Goal: Navigation & Orientation: Find specific page/section

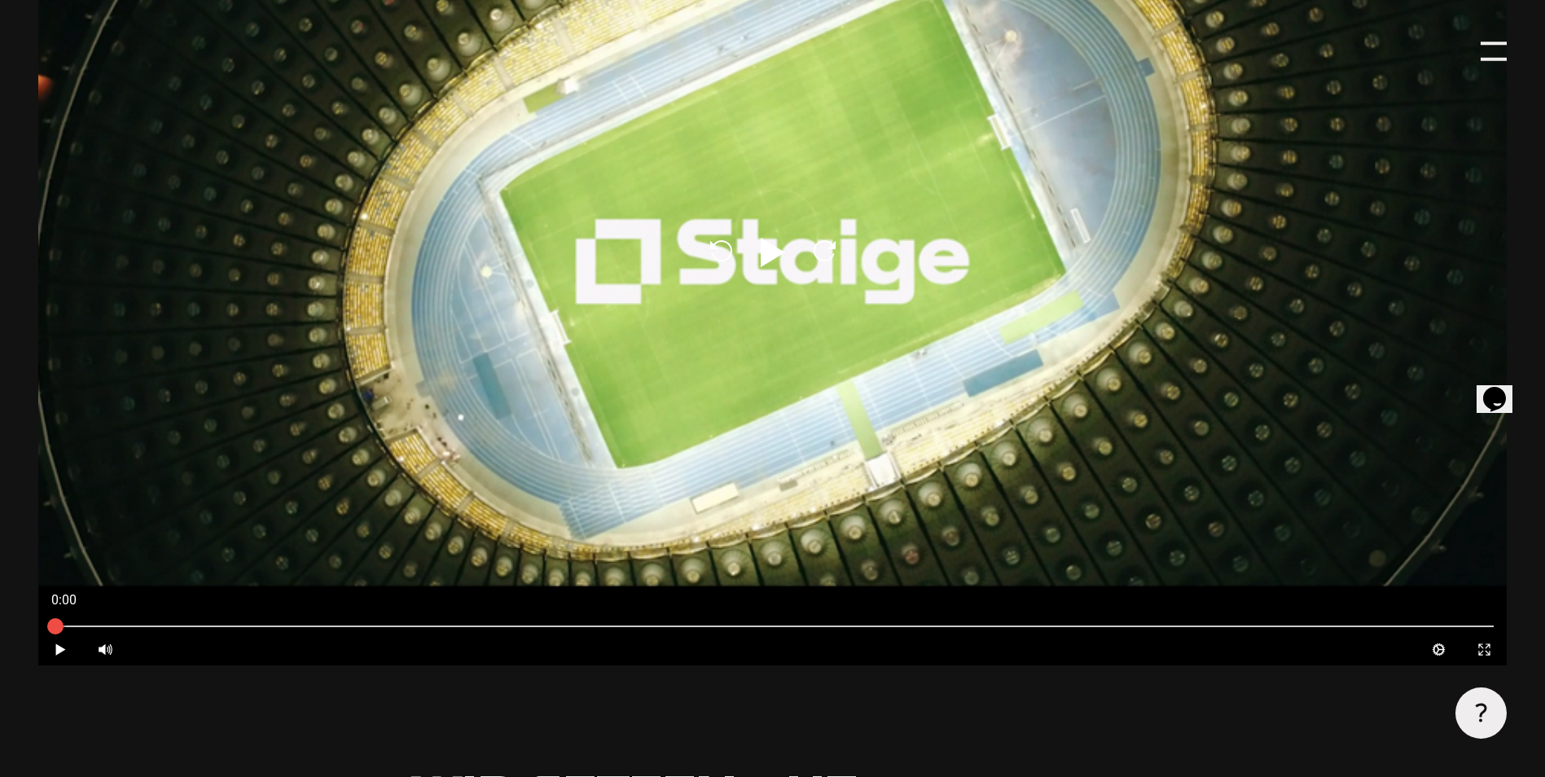
scroll to position [1059, 0]
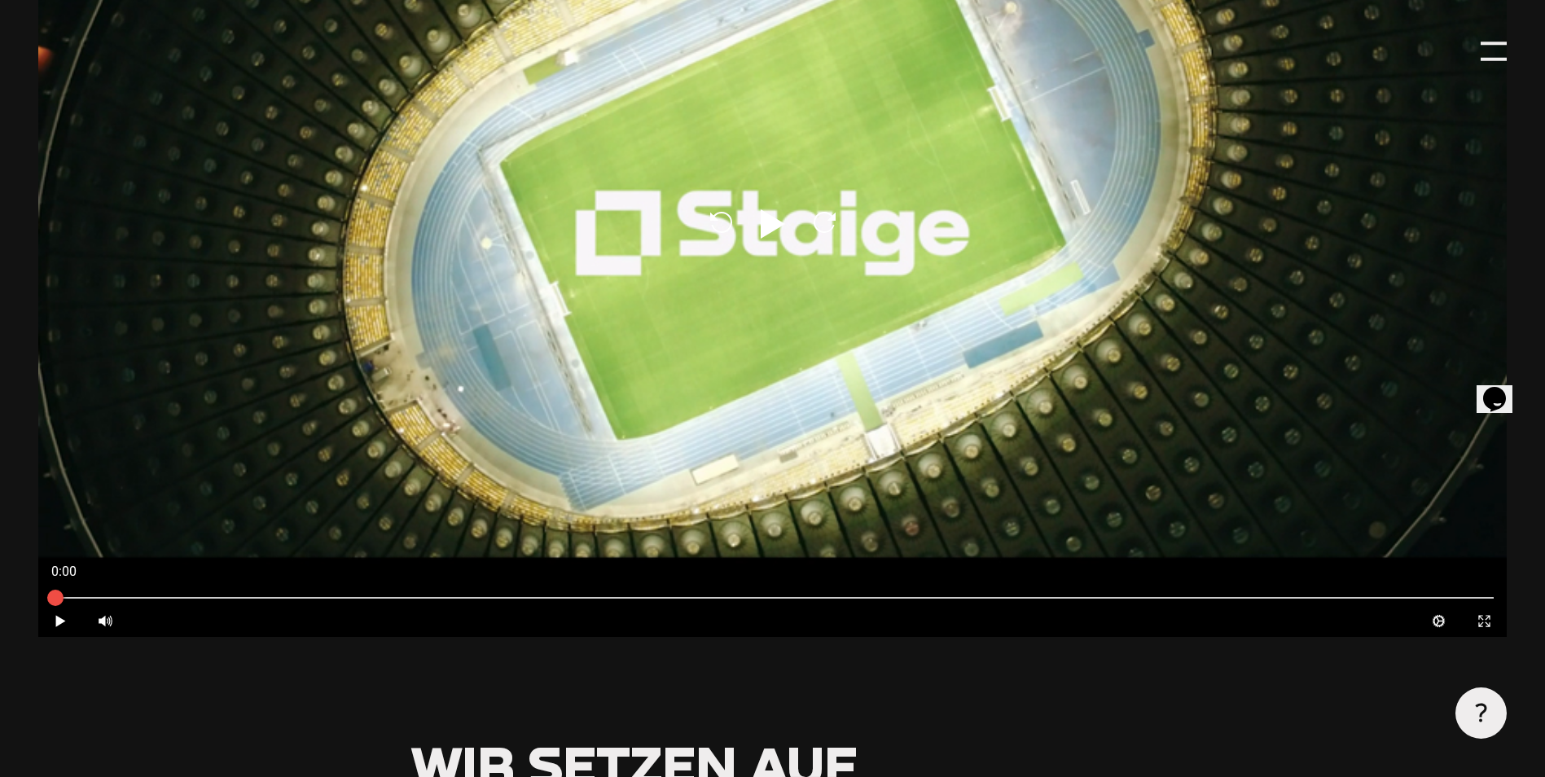
click at [776, 222] on icon at bounding box center [773, 223] width 24 height 29
type input "0.8"
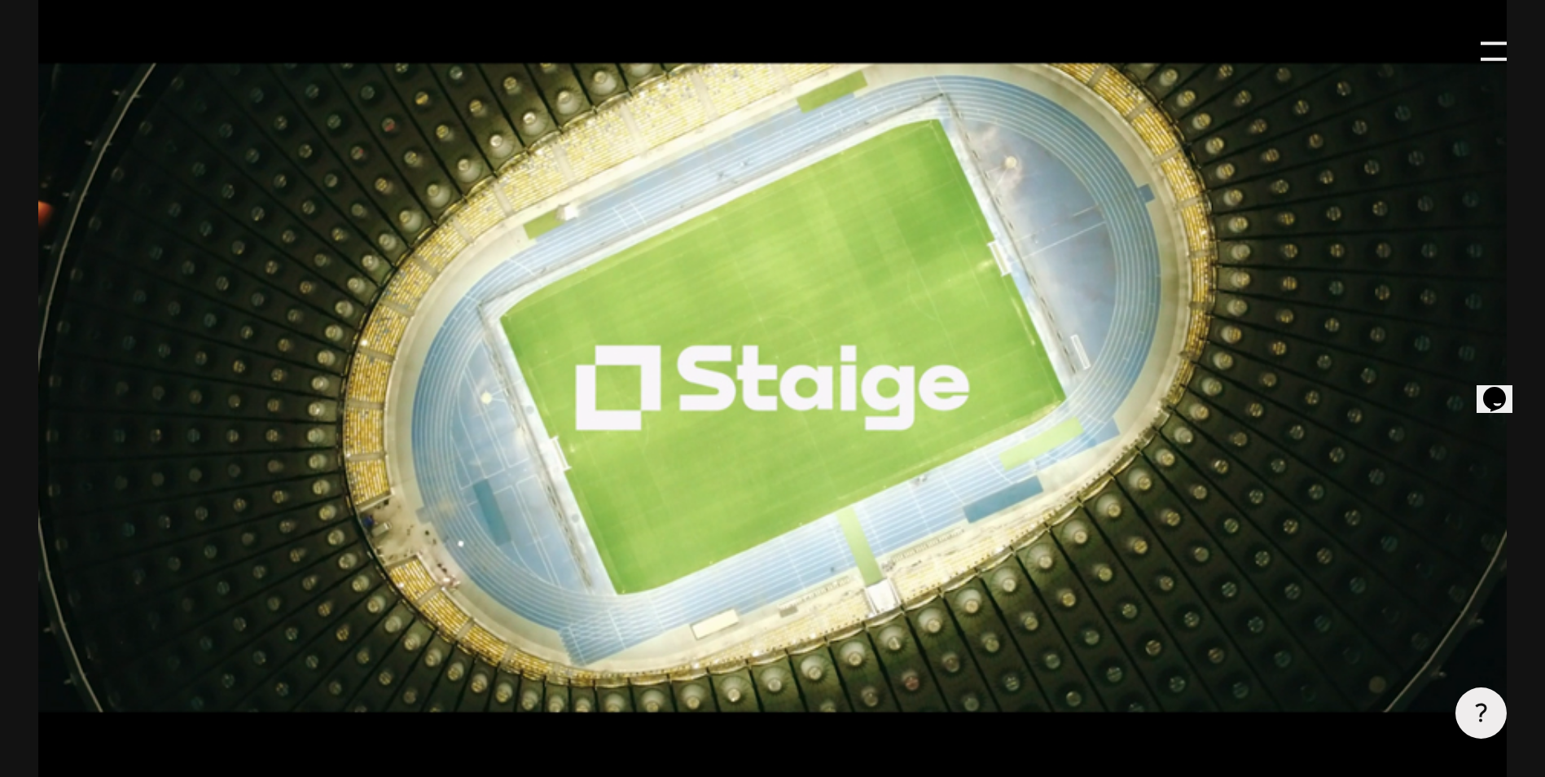
scroll to position [896, 0]
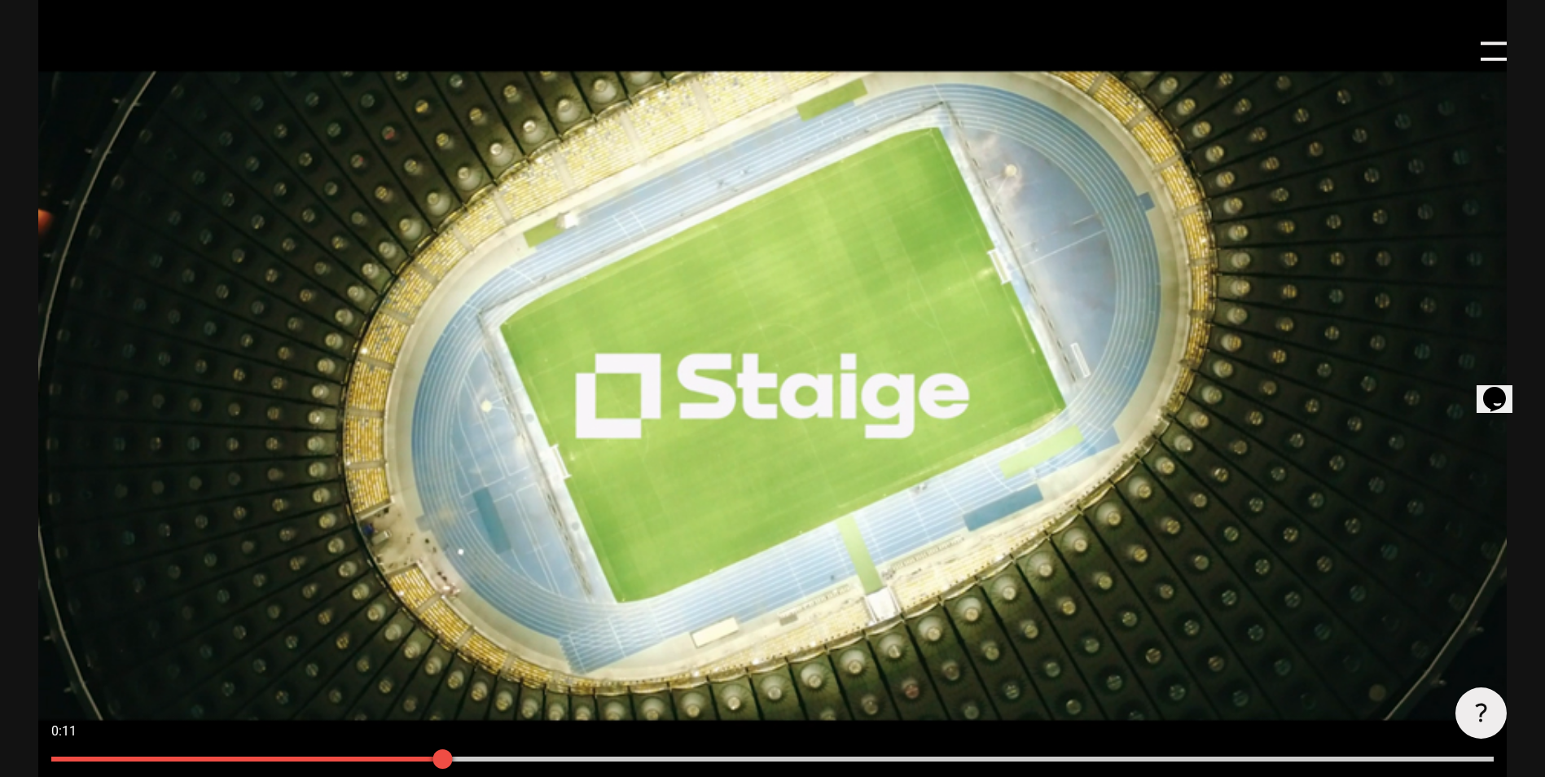
click at [446, 760] on div at bounding box center [443, 759] width 20 height 20
click at [553, 762] on div at bounding box center [533, 759] width 41 height 41
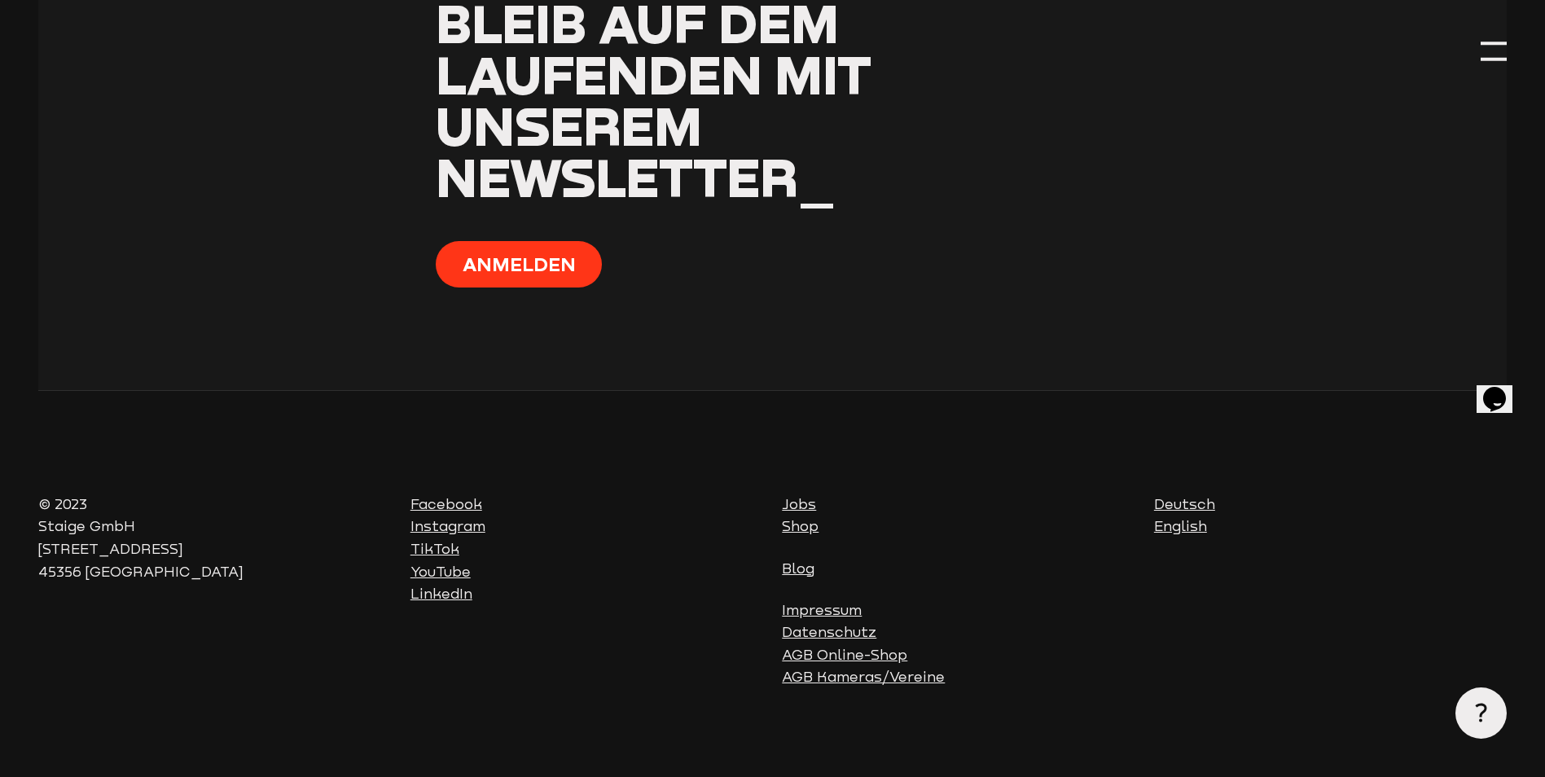
scroll to position [6507, 0]
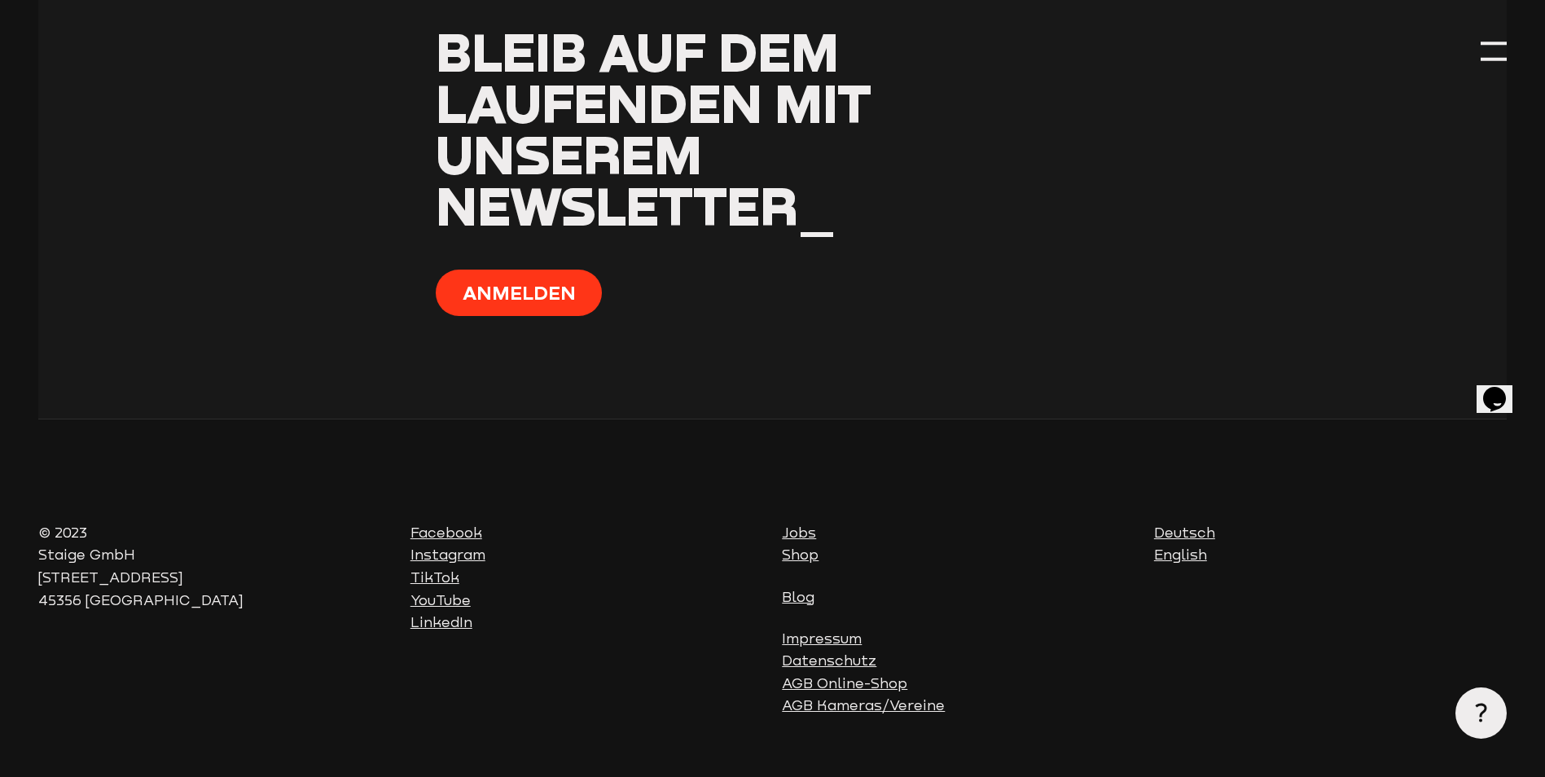
click at [785, 563] on link "Shop" at bounding box center [800, 555] width 37 height 16
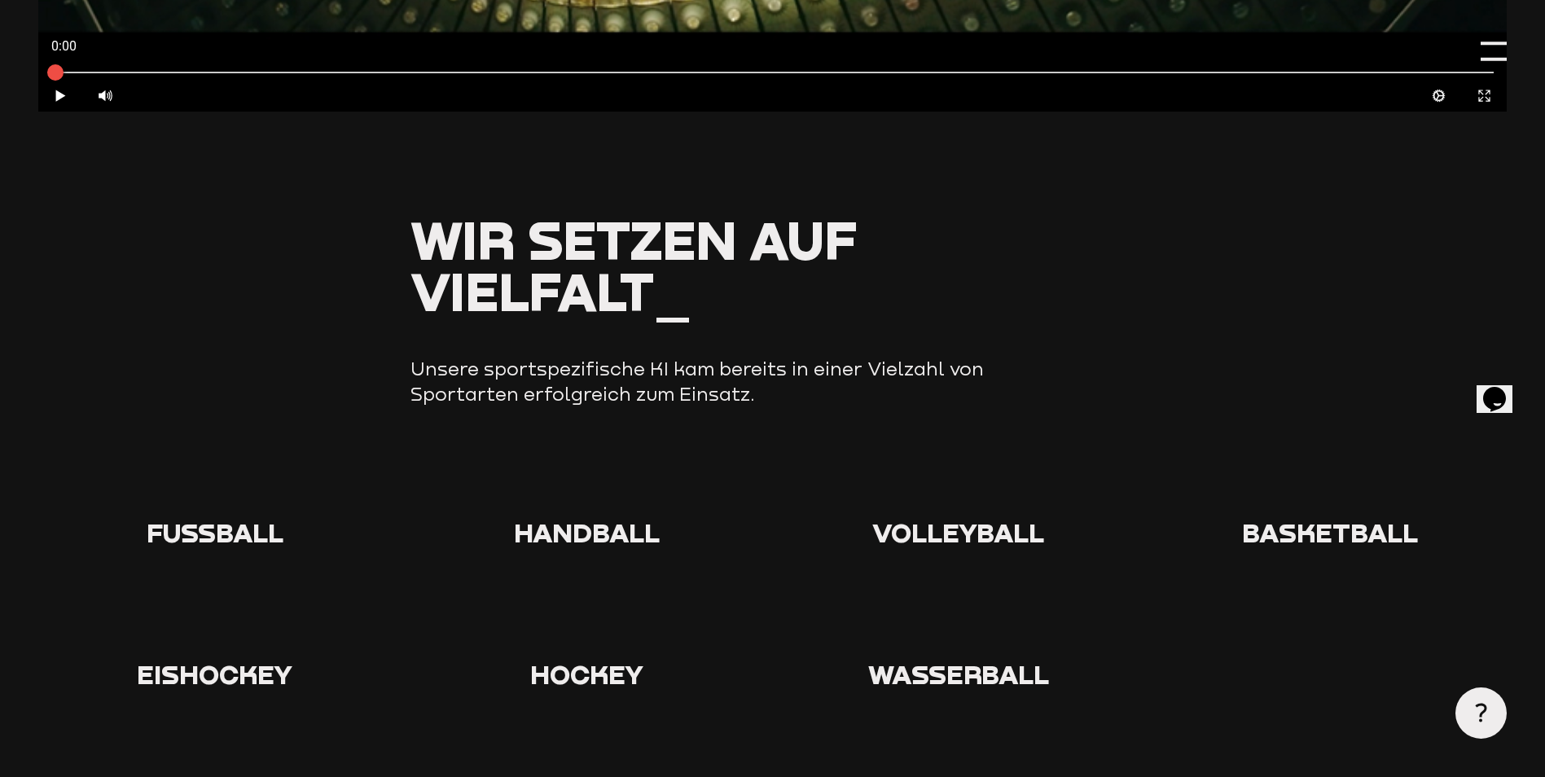
scroll to position [1711, 0]
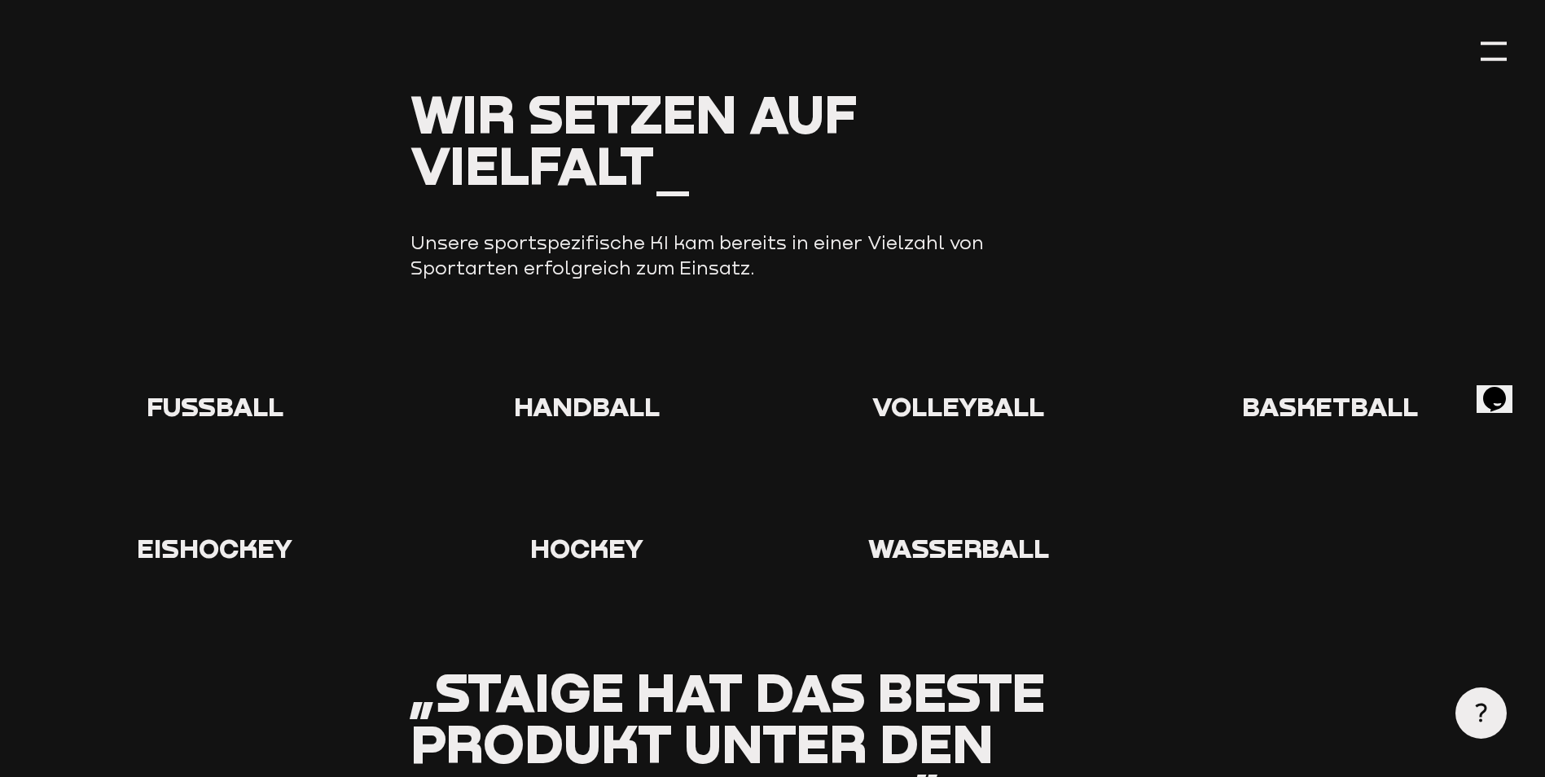
click at [191, 383] on icon at bounding box center [215, 358] width 52 height 52
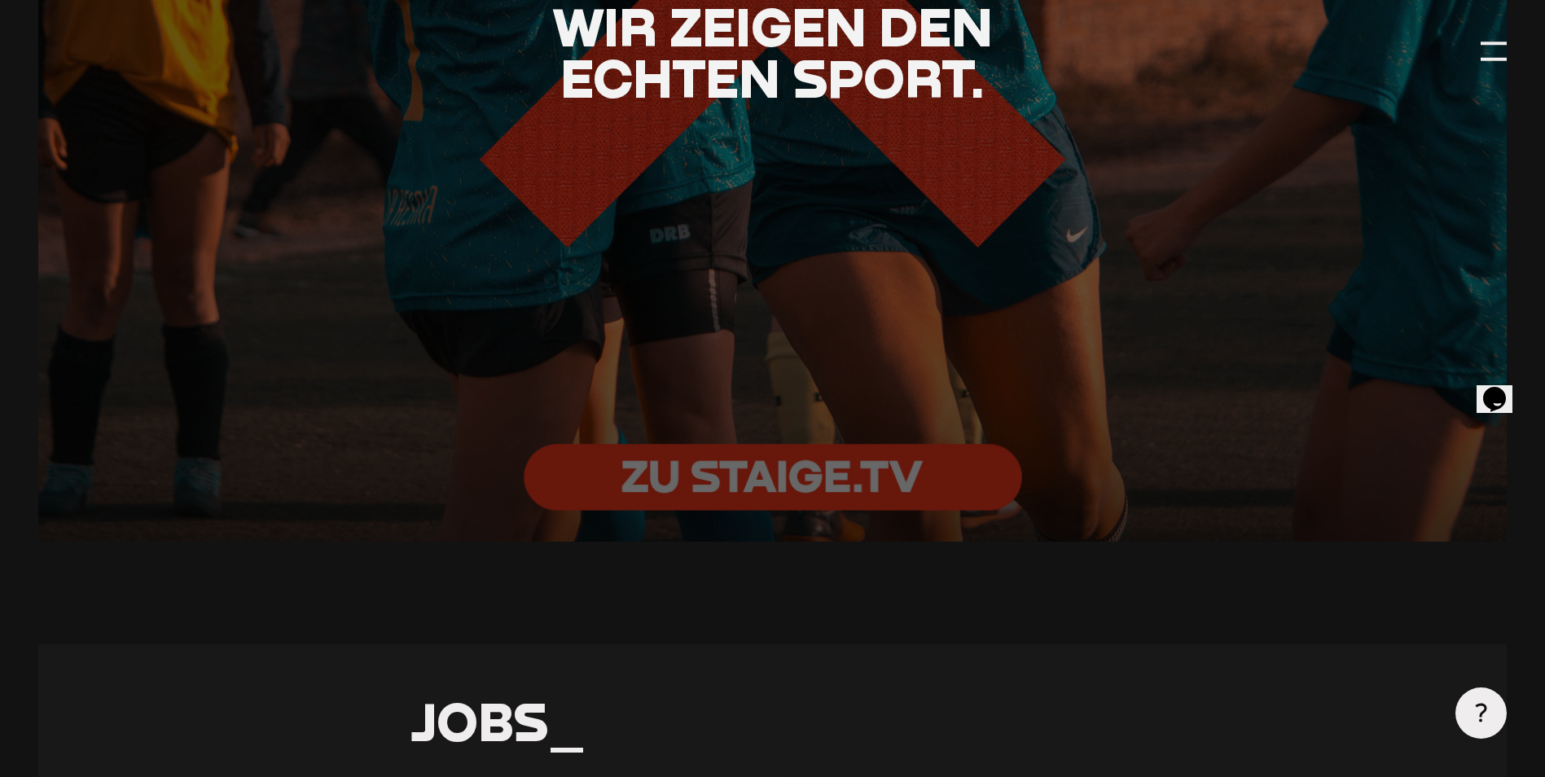
scroll to position [3910, 0]
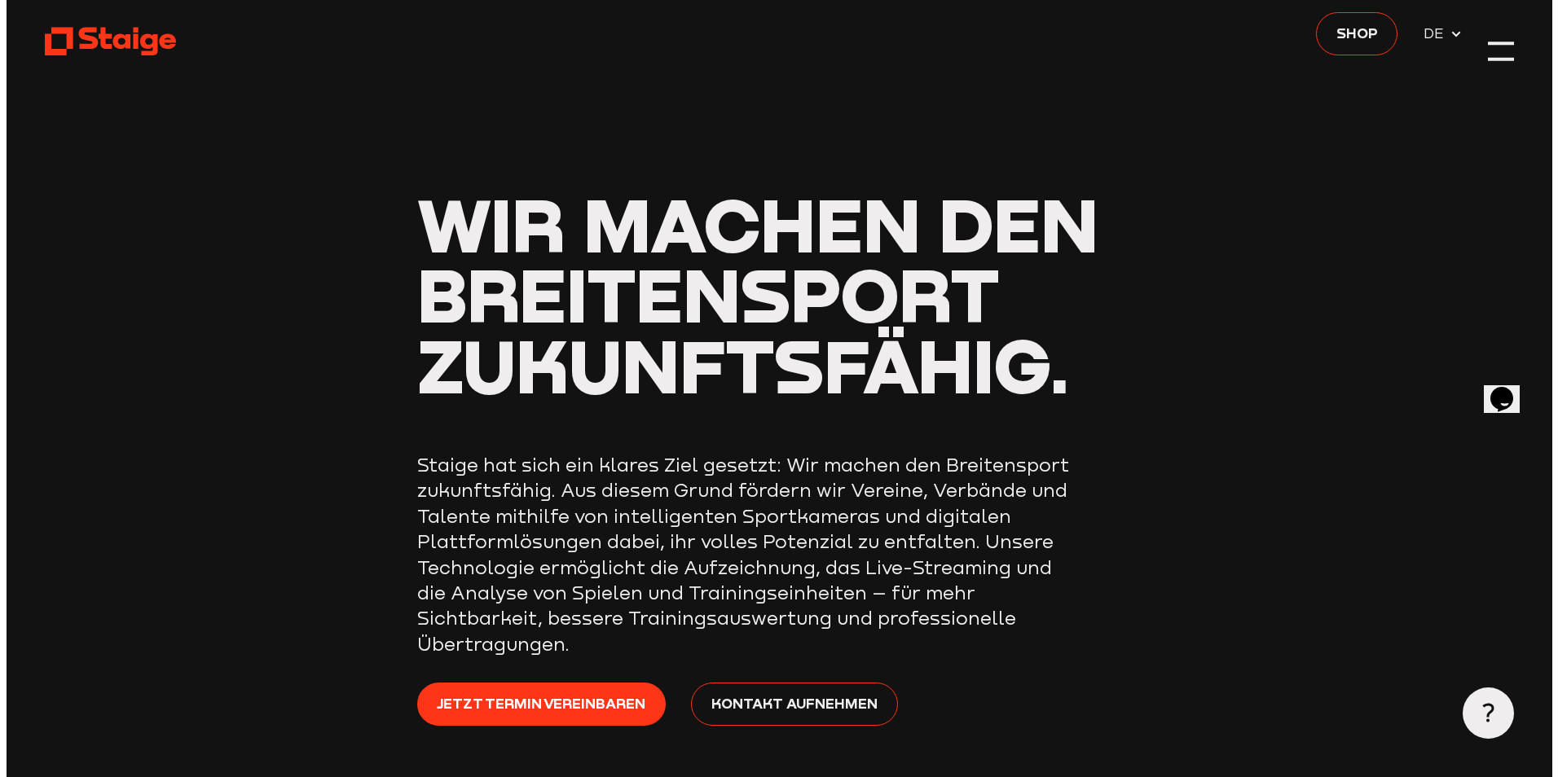
scroll to position [0, 0]
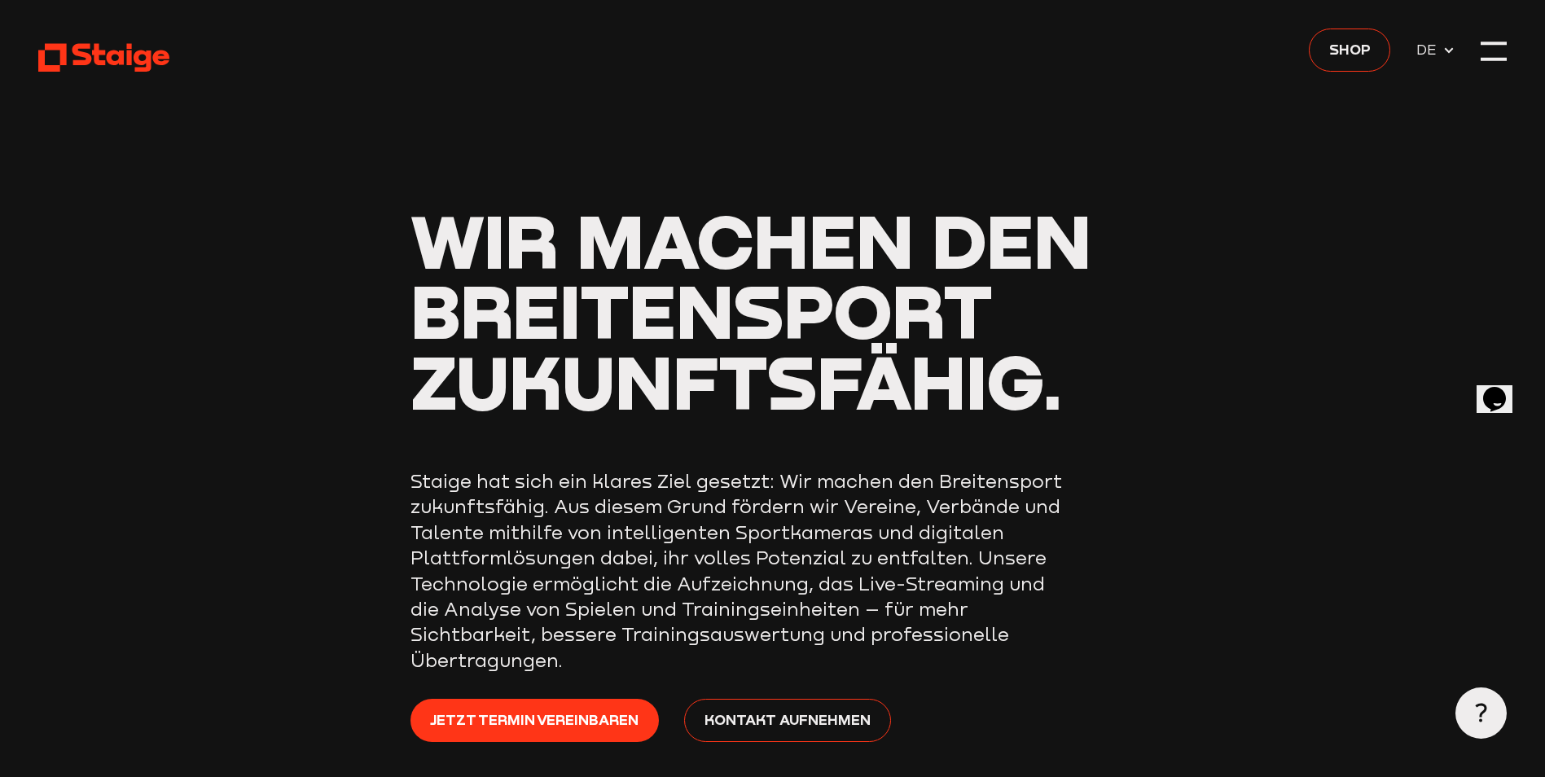
click at [1501, 37] on header "Wir machen den Breitensport zukunftsfähig. Staige hat sich ein klares Ziel gese…" at bounding box center [772, 435] width 1469 height 871
click at [1500, 43] on div at bounding box center [1493, 50] width 25 height 25
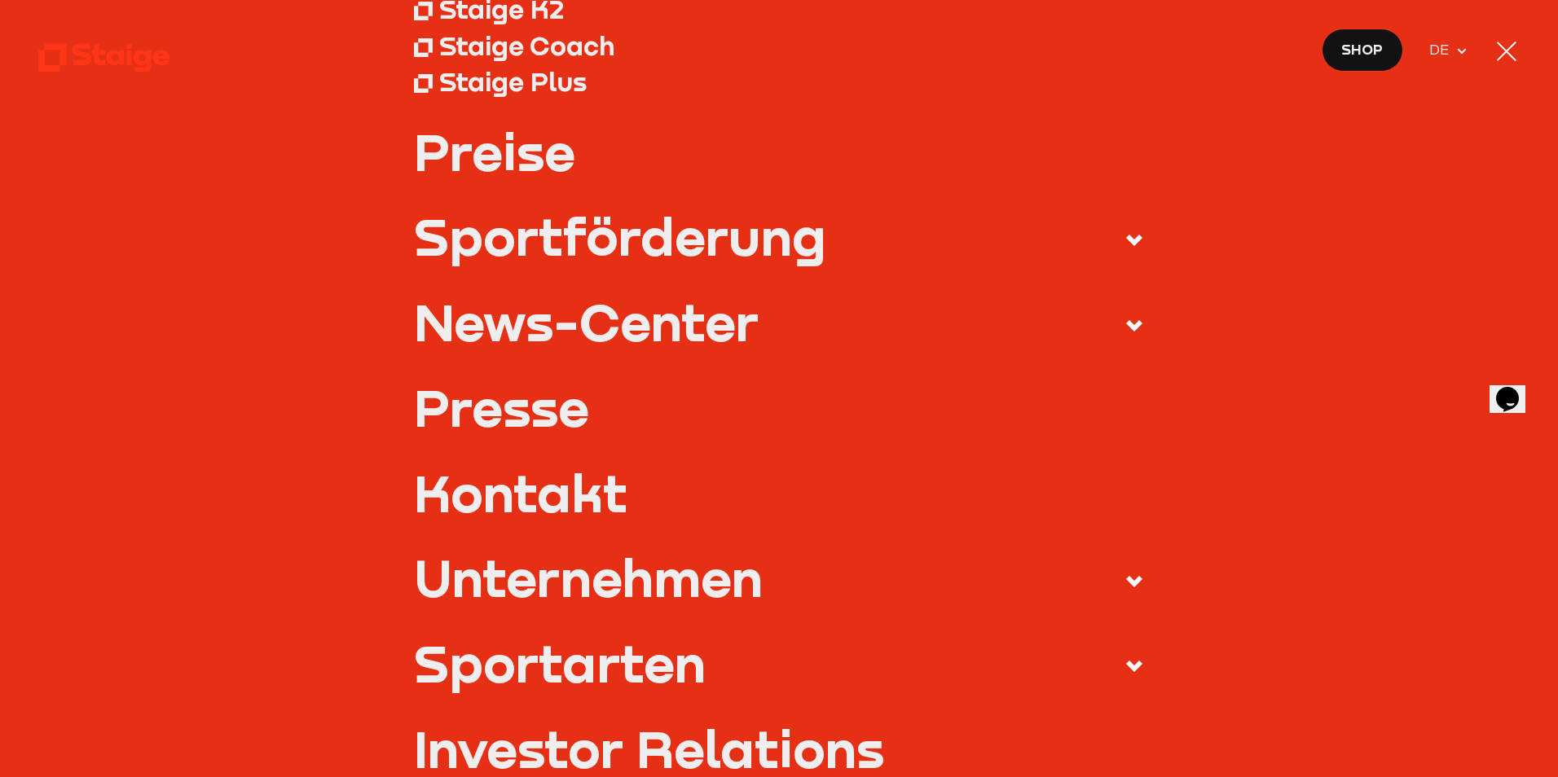
scroll to position [489, 0]
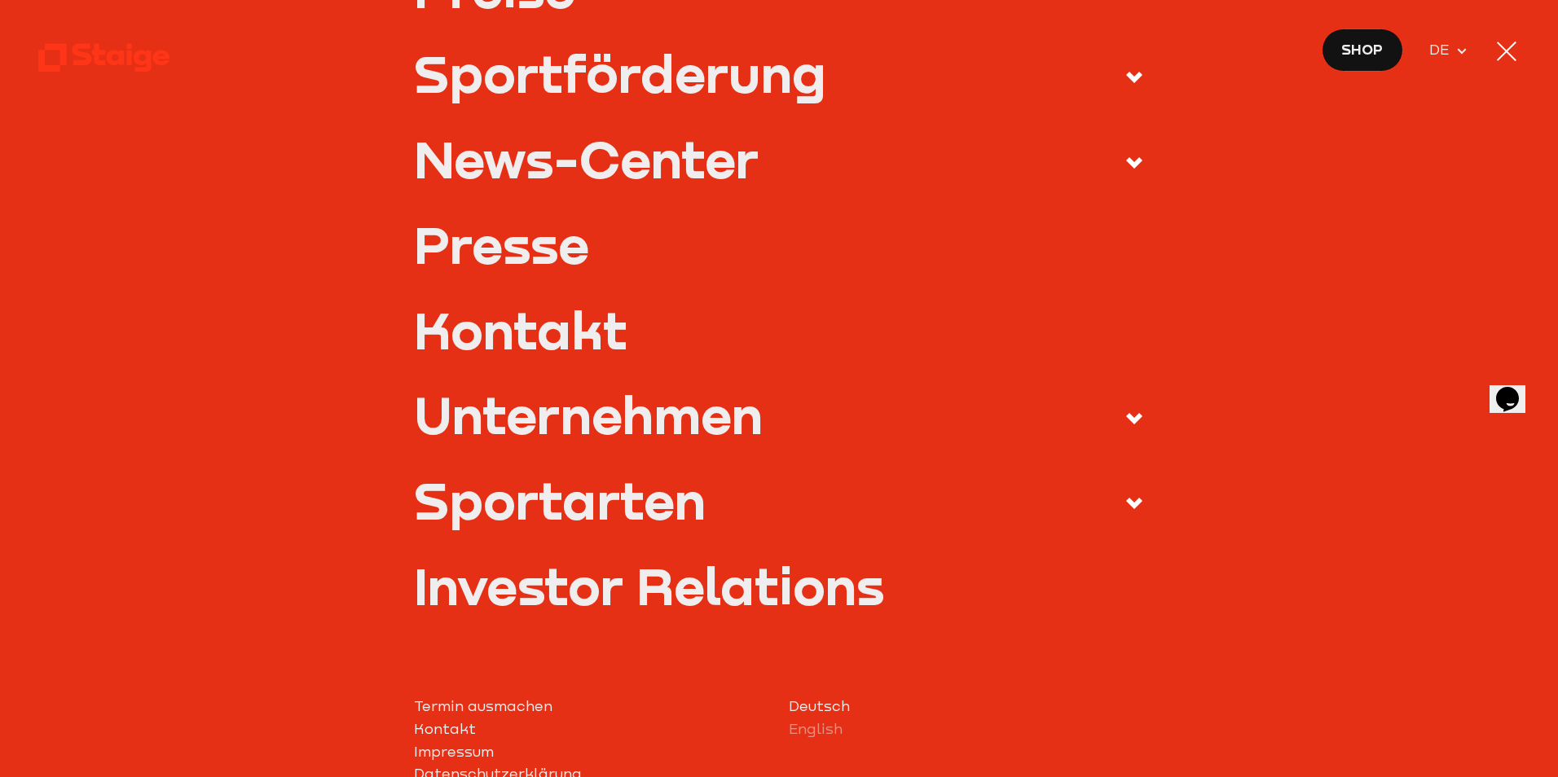
click at [1126, 74] on use at bounding box center [1134, 77] width 16 height 11
click at [0, 0] on input "Sportförderung" at bounding box center [0, 0] width 0 height 0
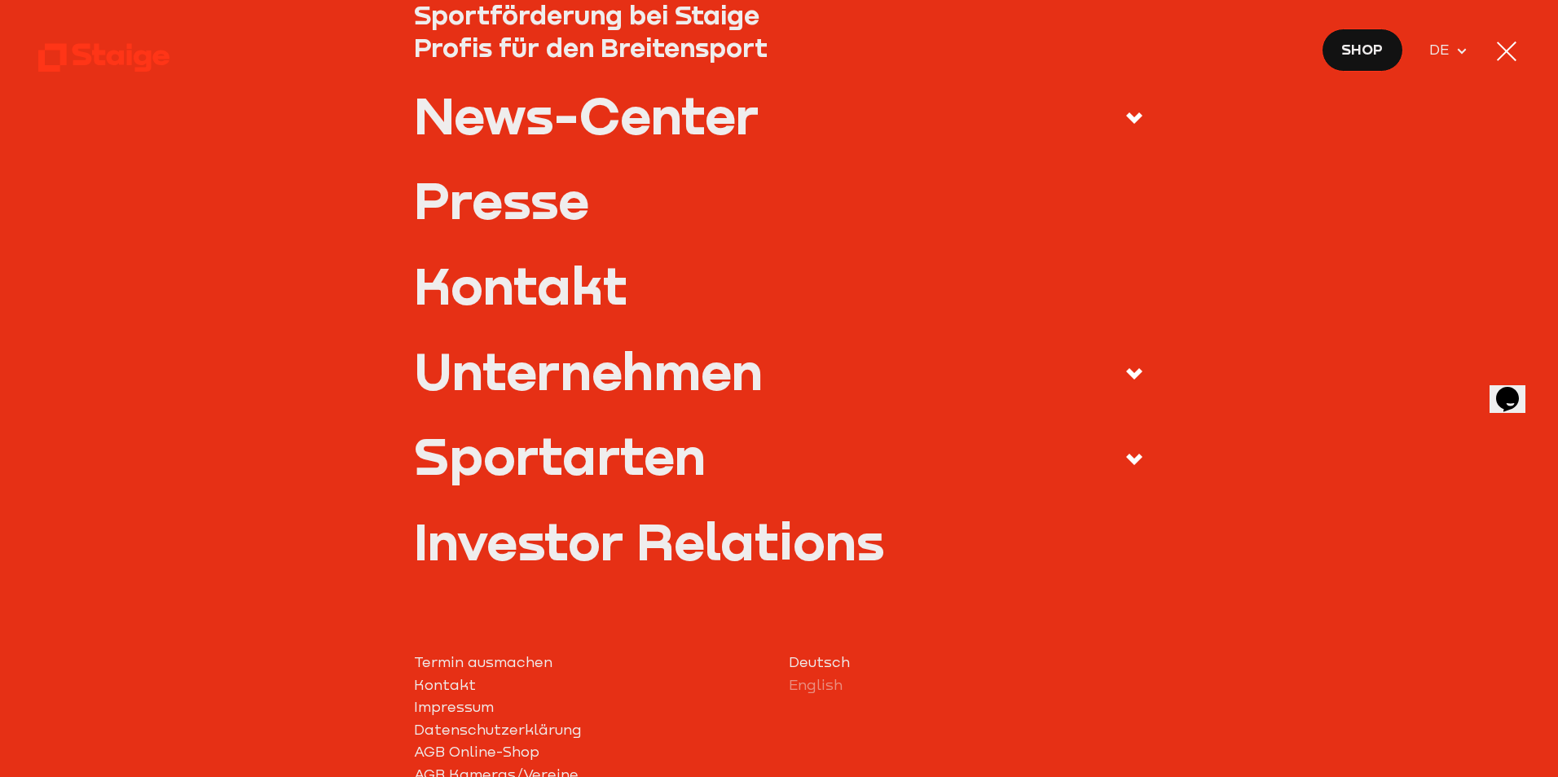
scroll to position [380, 0]
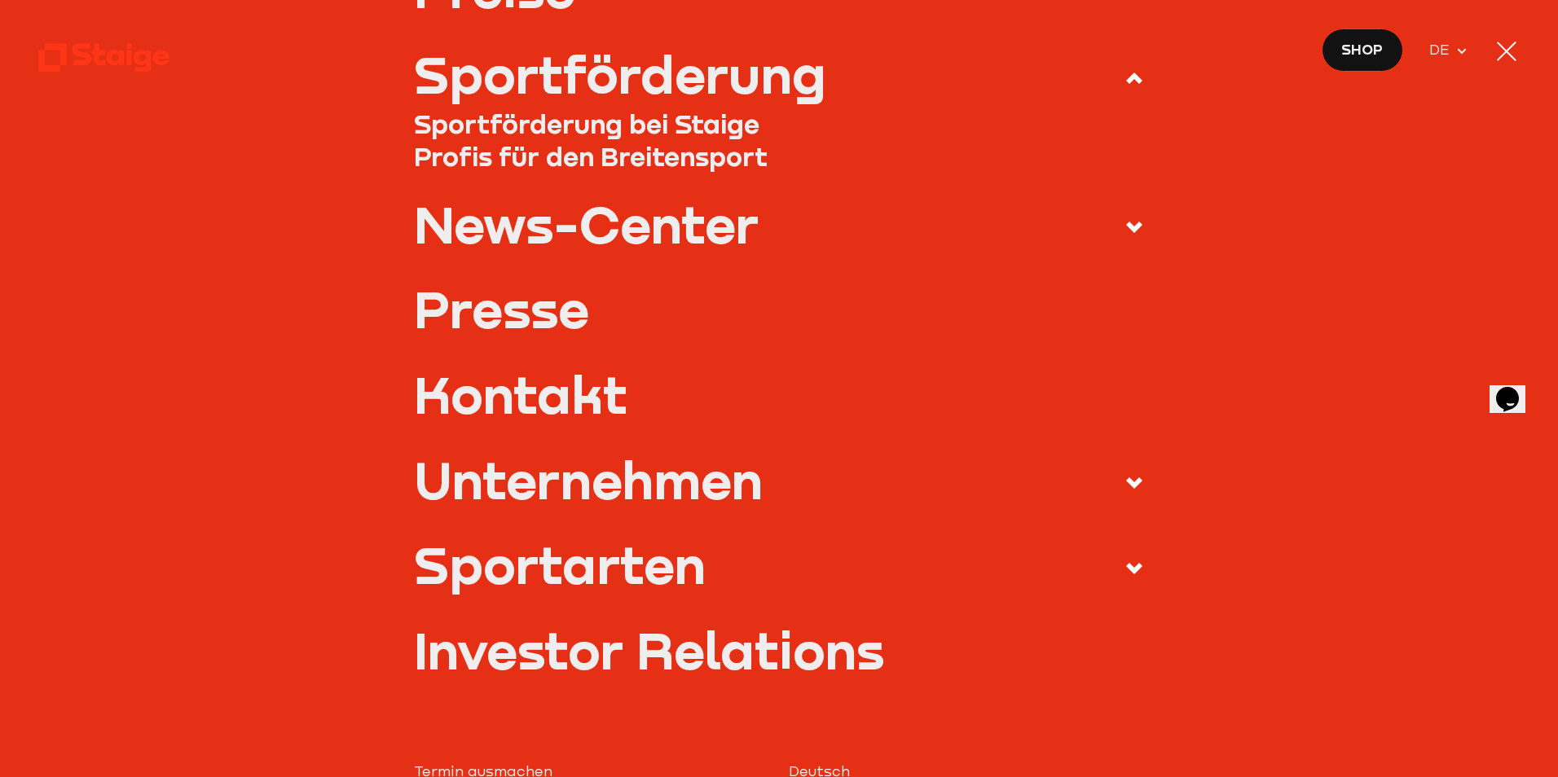
click at [1131, 226] on use at bounding box center [1134, 227] width 16 height 11
click at [0, 0] on input "News-Center" at bounding box center [0, 0] width 0 height 0
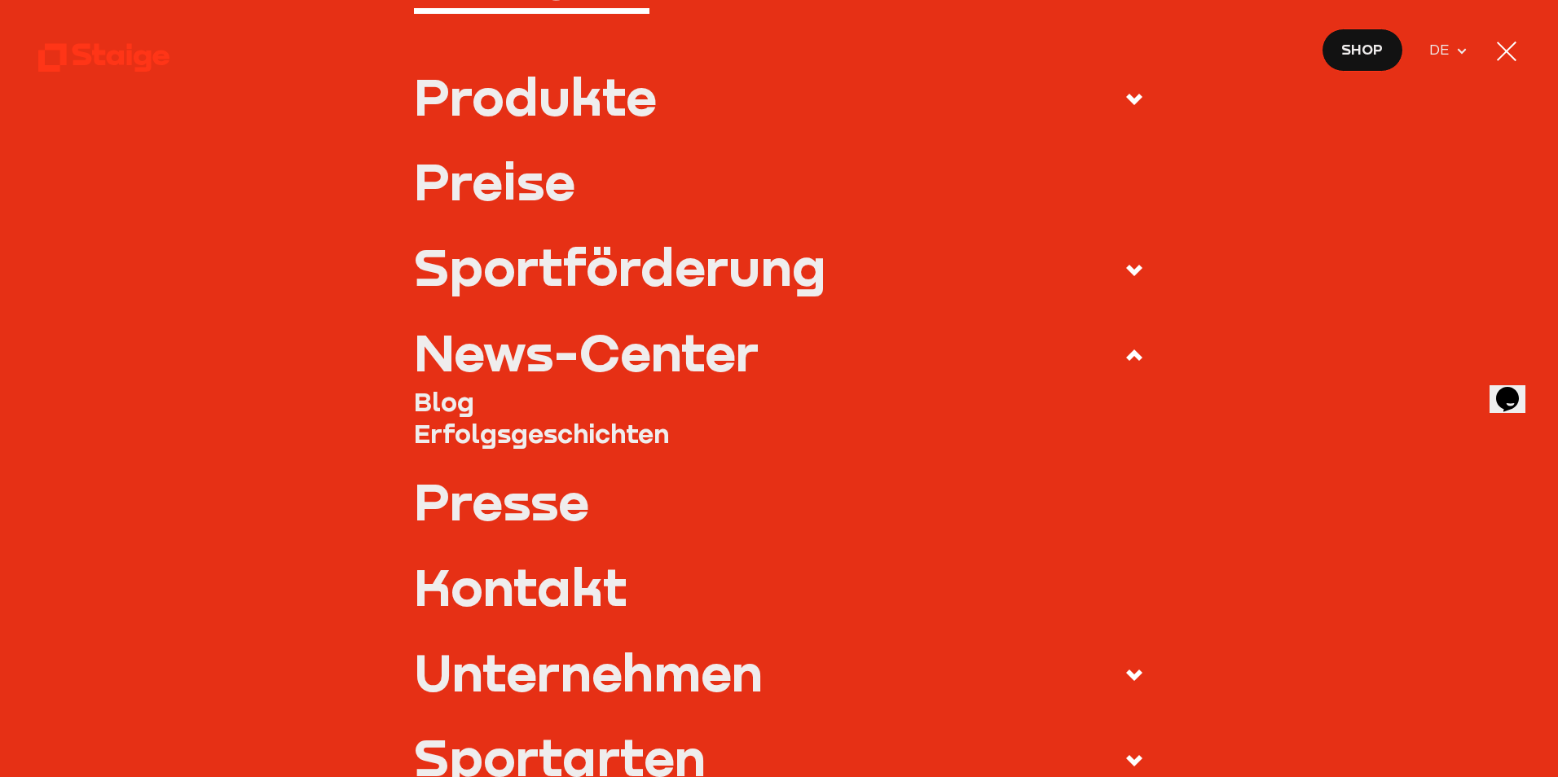
scroll to position [0, 0]
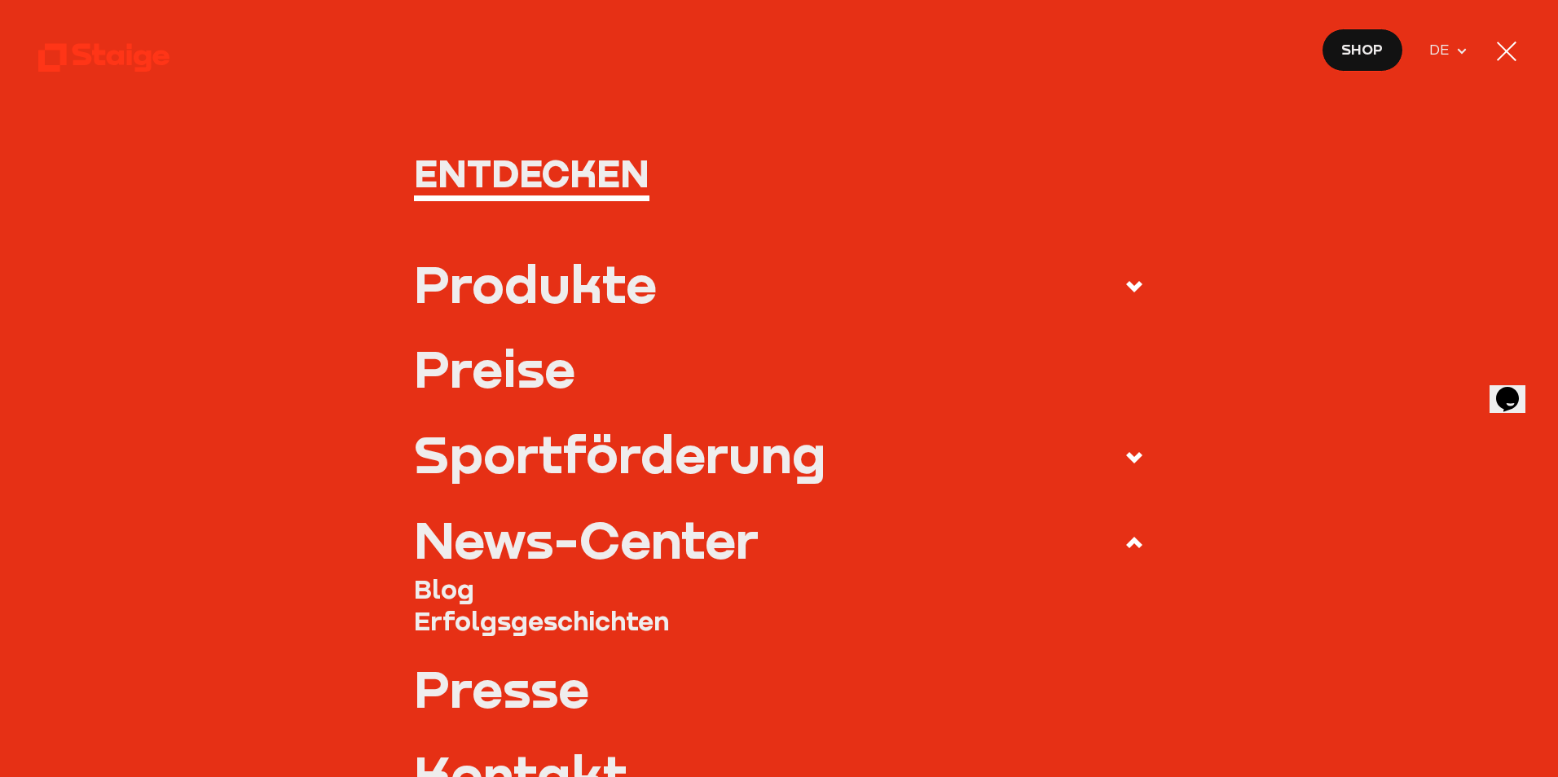
click at [1126, 278] on icon at bounding box center [1134, 287] width 20 height 20
click at [0, 0] on input "Produkte" at bounding box center [0, 0] width 0 height 0
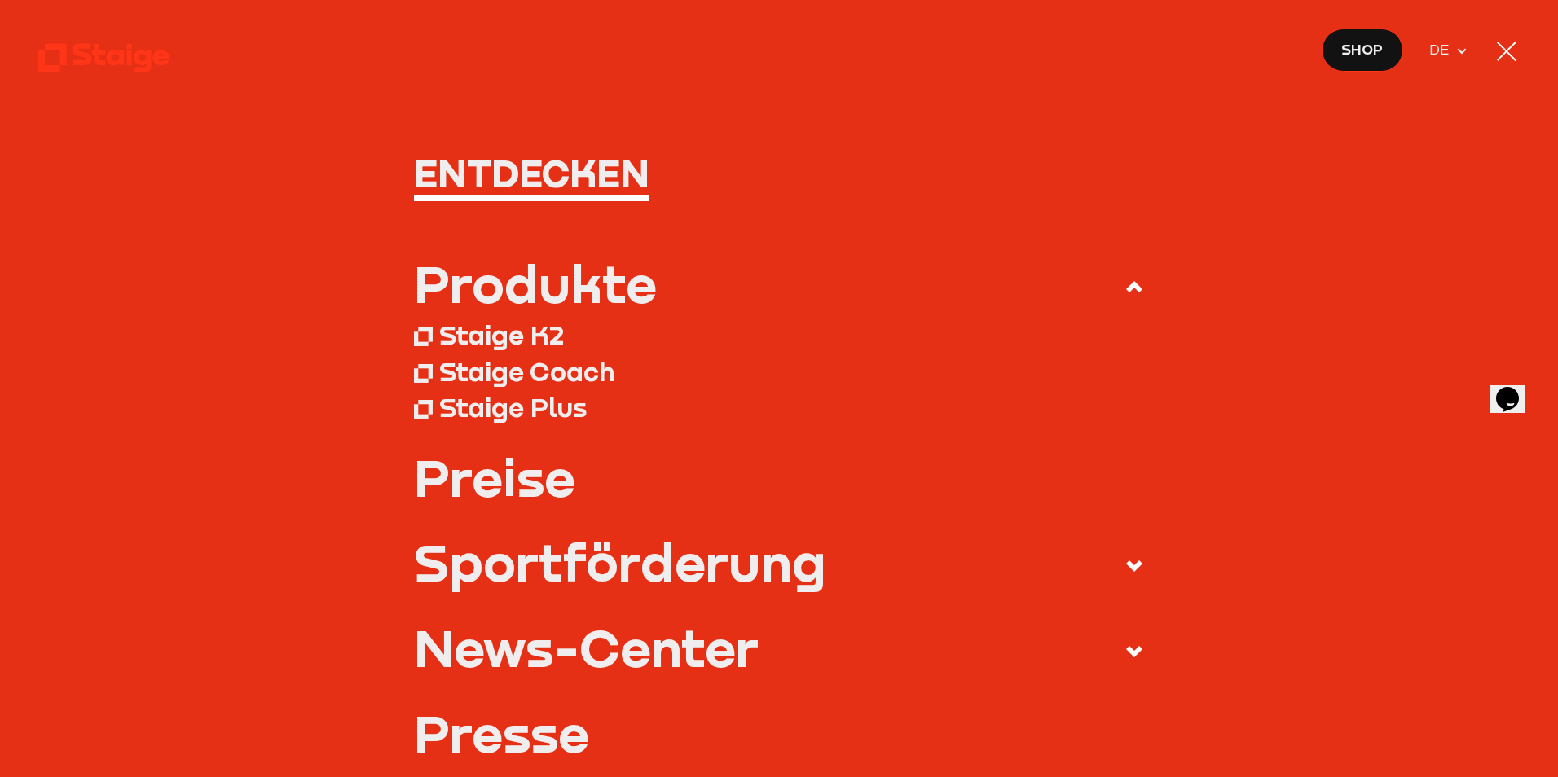
click at [498, 332] on div "Staige K2" at bounding box center [501, 335] width 125 height 32
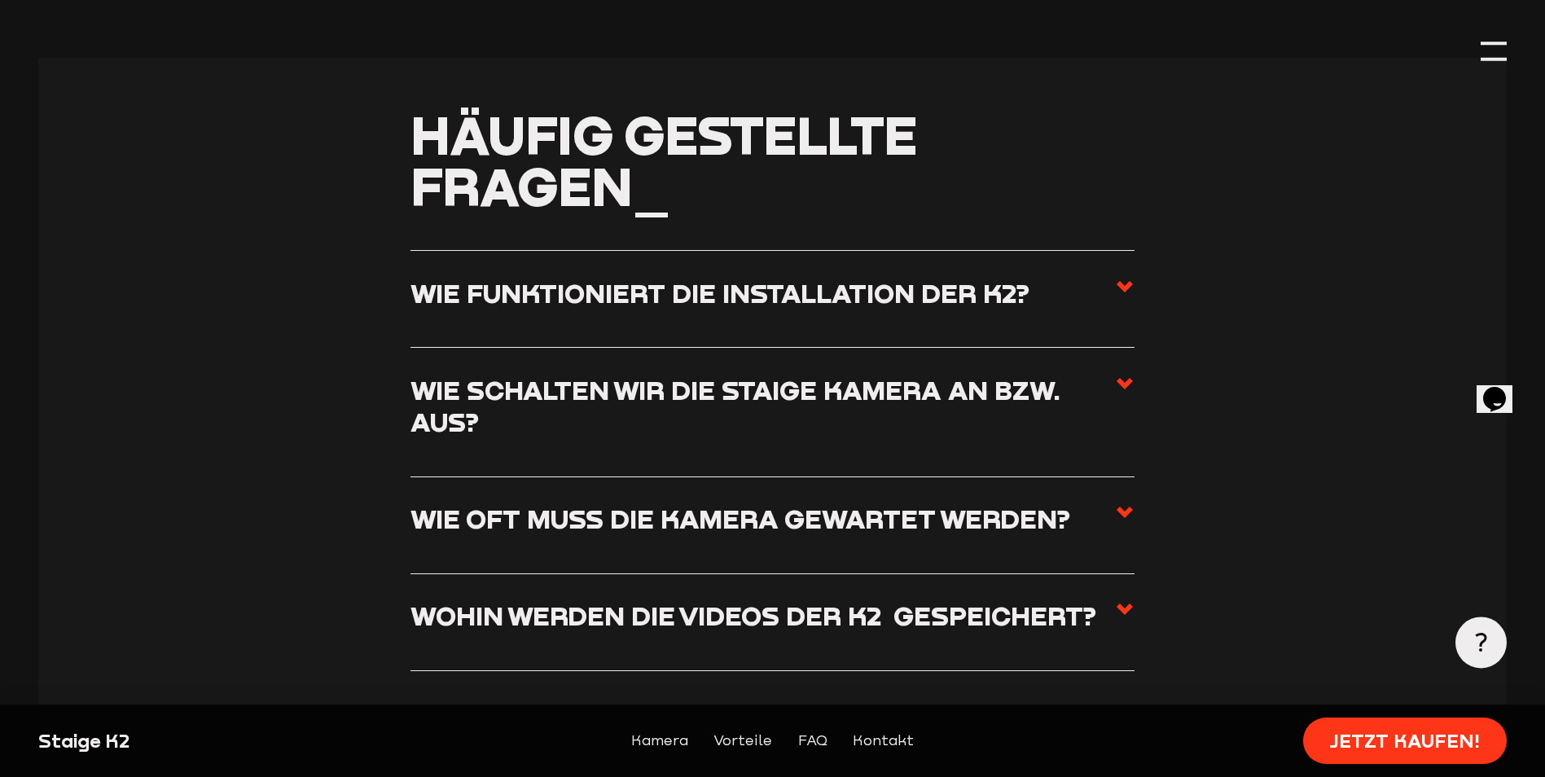
scroll to position [5947, 0]
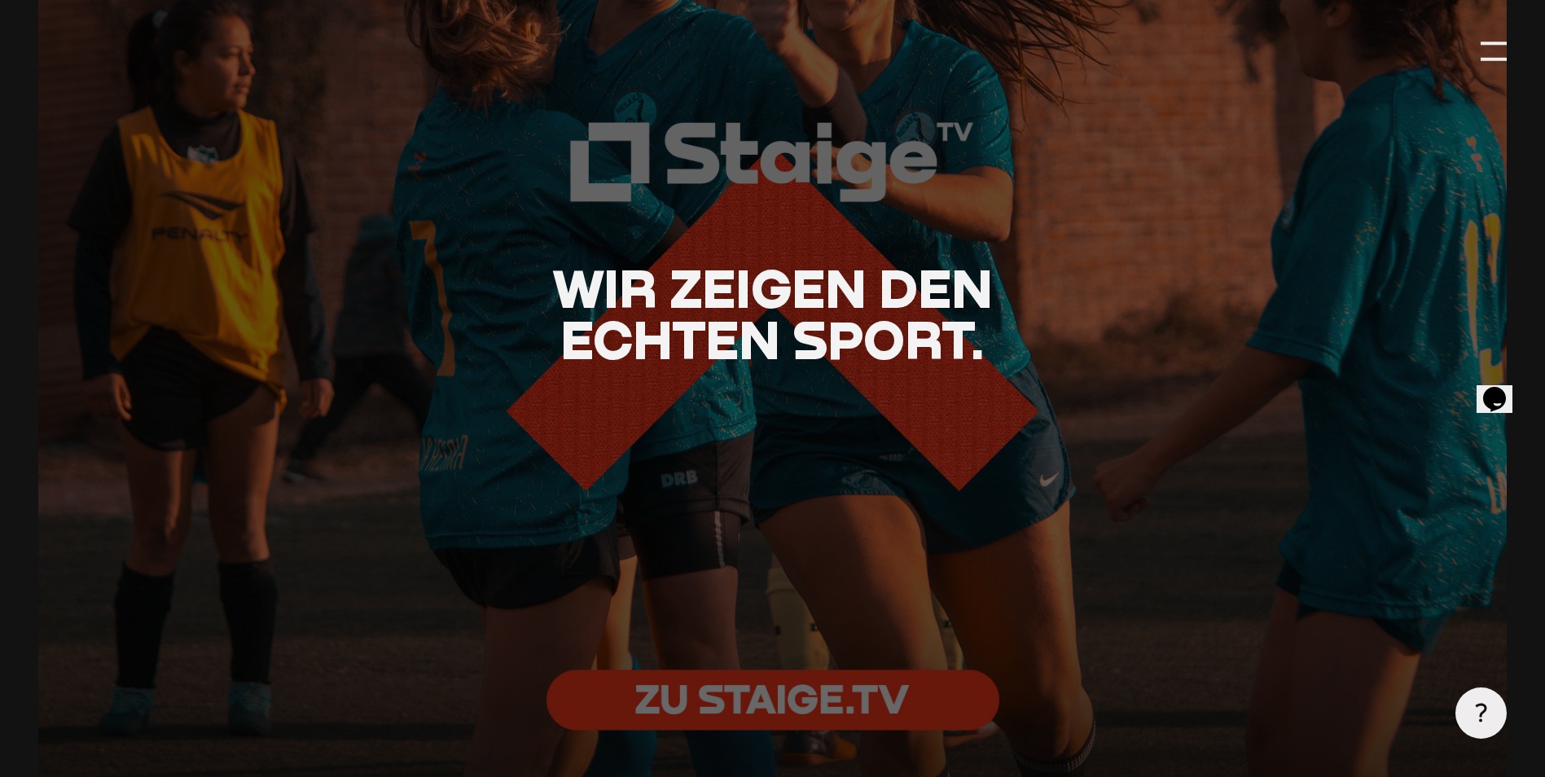
scroll to position [3249, 0]
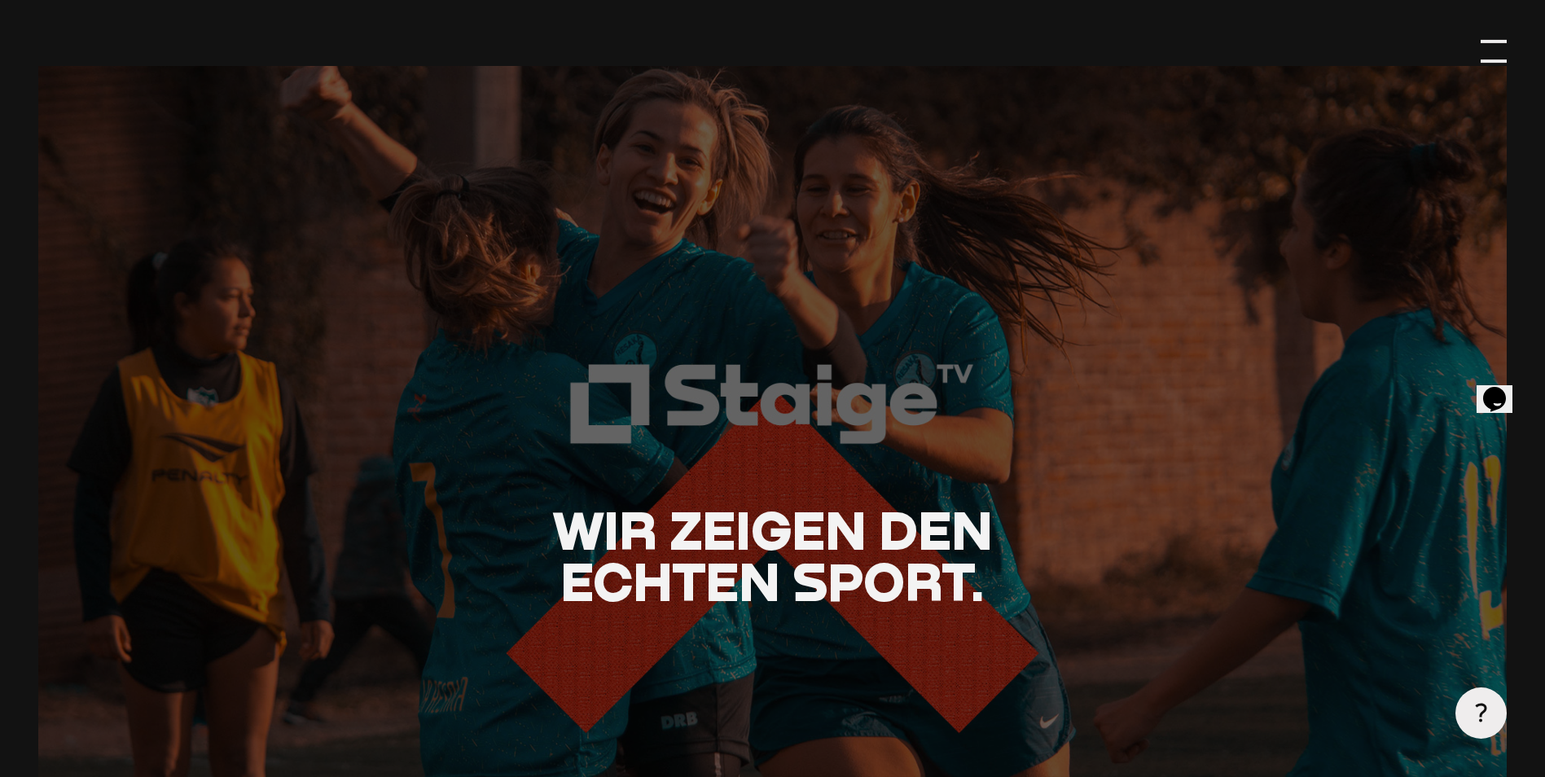
click at [1505, 59] on div at bounding box center [1493, 60] width 25 height 3
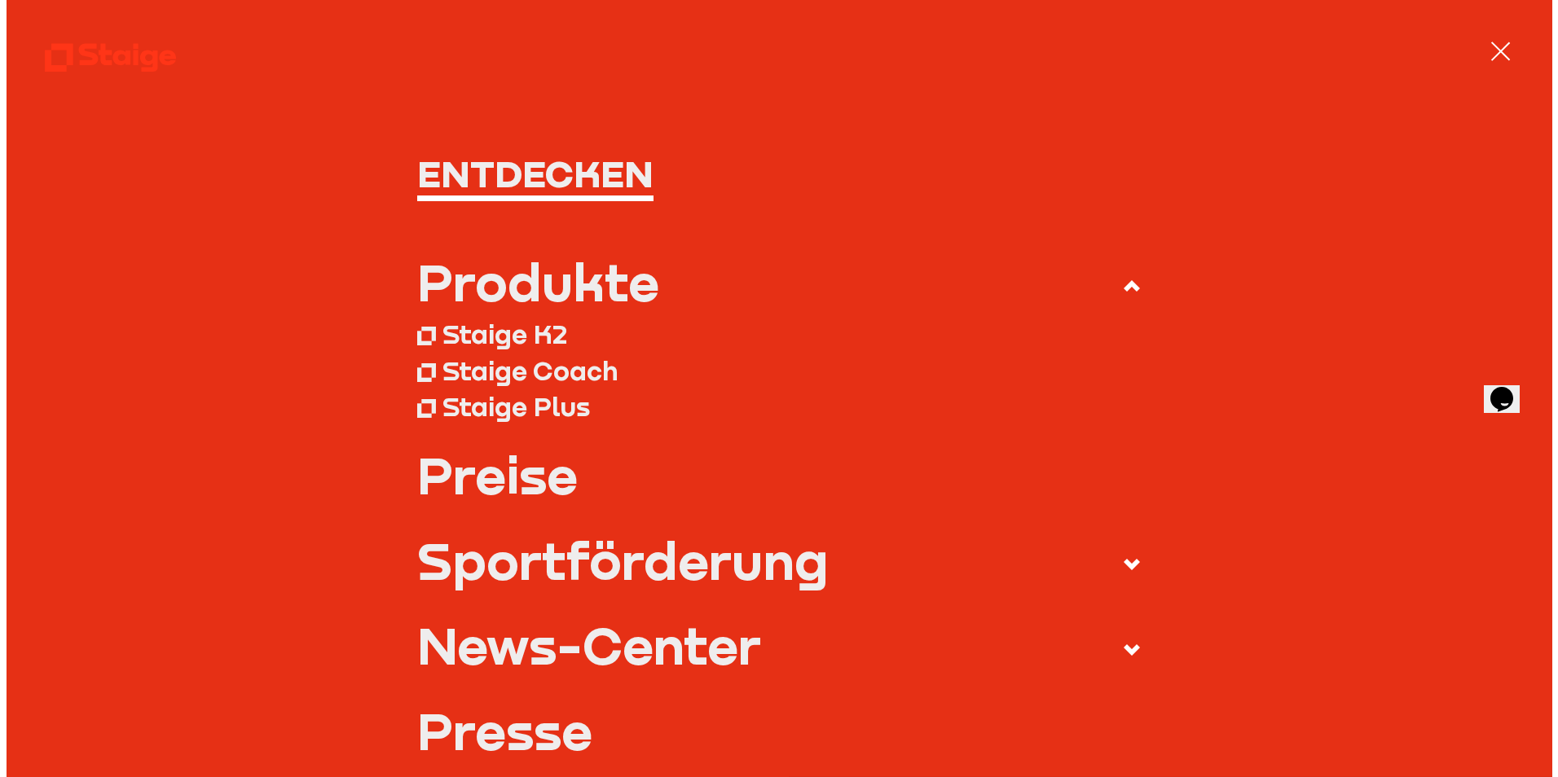
scroll to position [3204, 0]
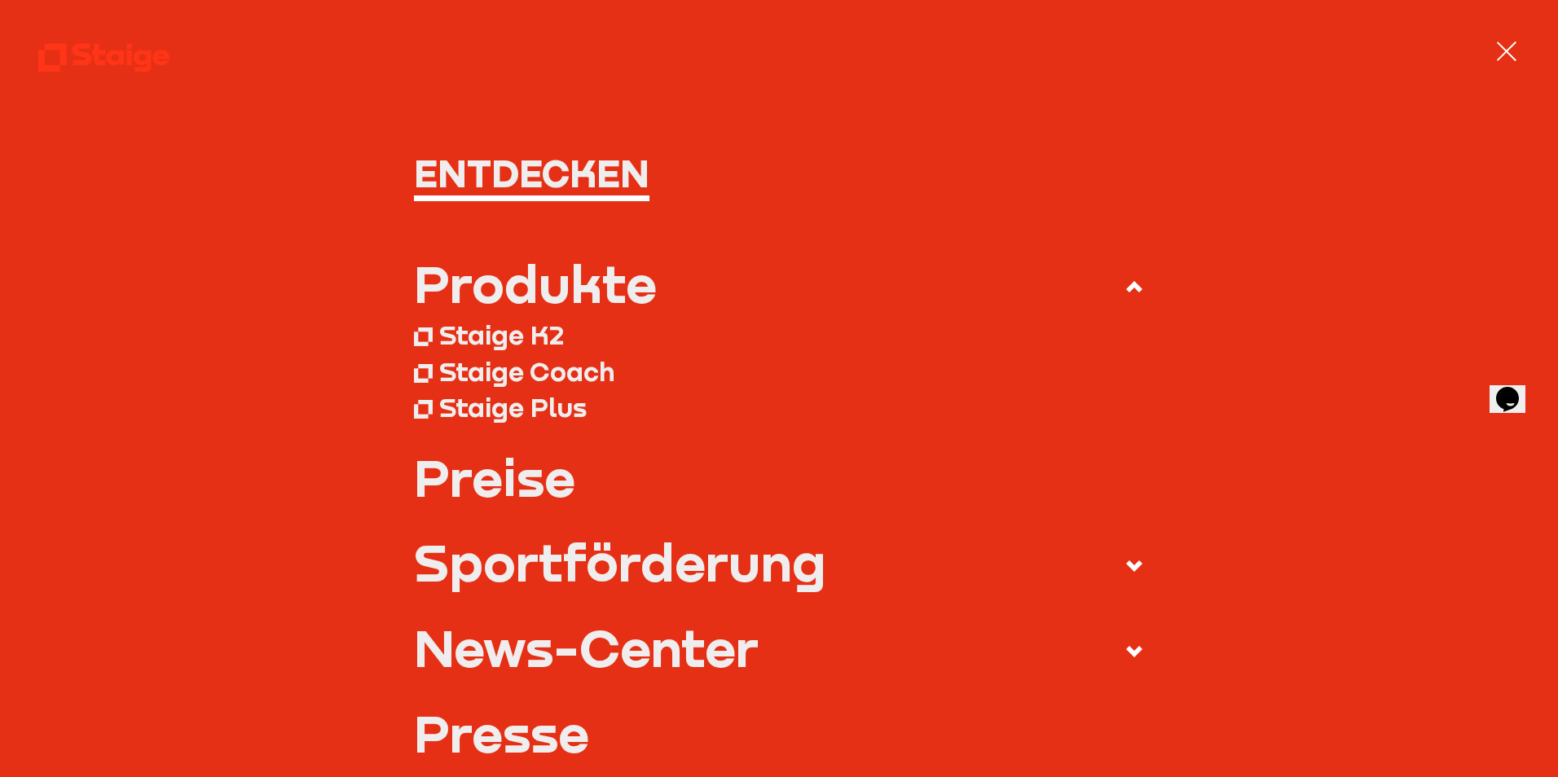
click at [513, 369] on div "Staige Coach" at bounding box center [526, 371] width 175 height 32
